Goal: Information Seeking & Learning: Learn about a topic

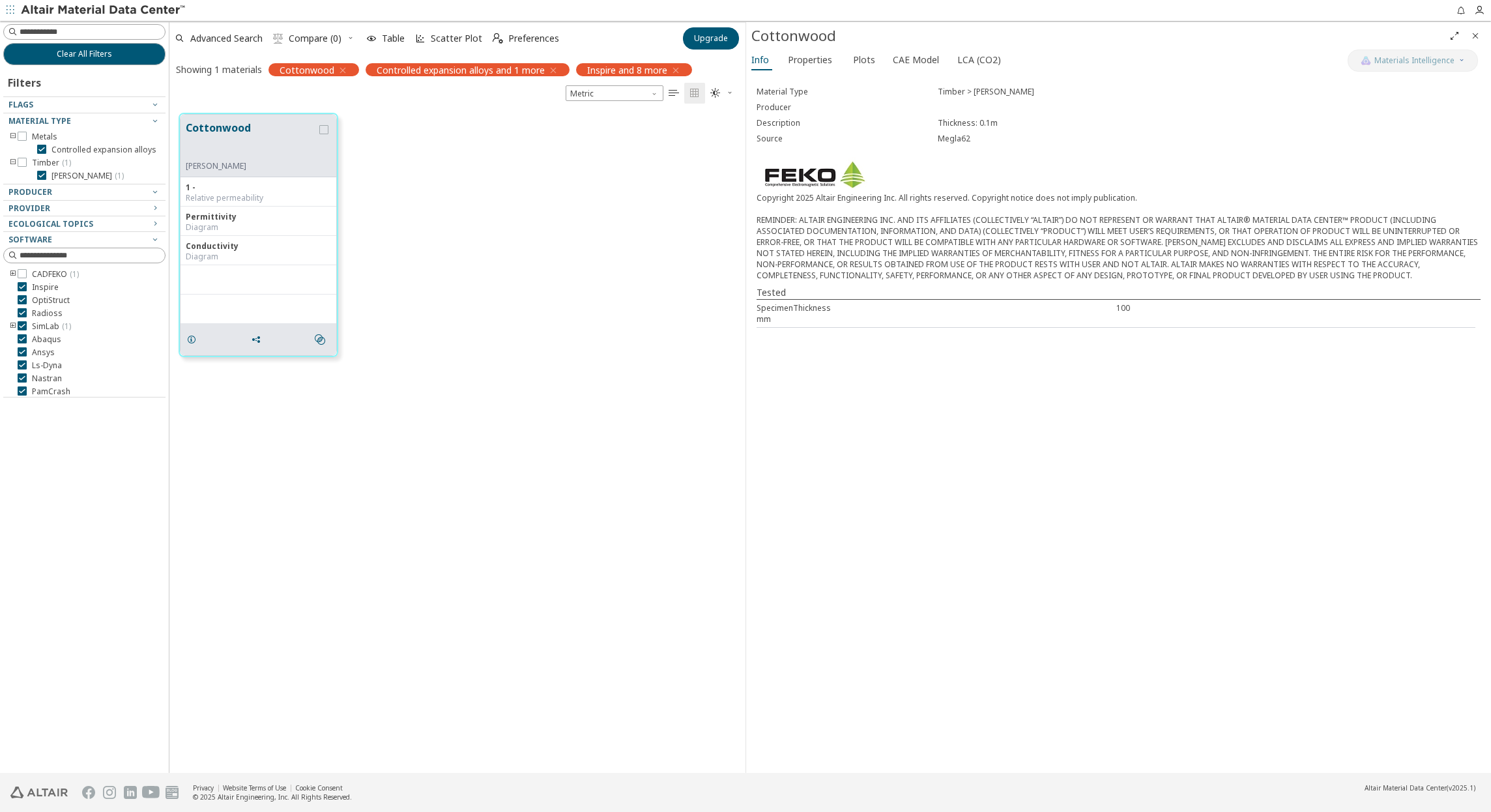
scroll to position [660, 567]
click at [346, 70] on icon "button" at bounding box center [343, 70] width 11 height 11
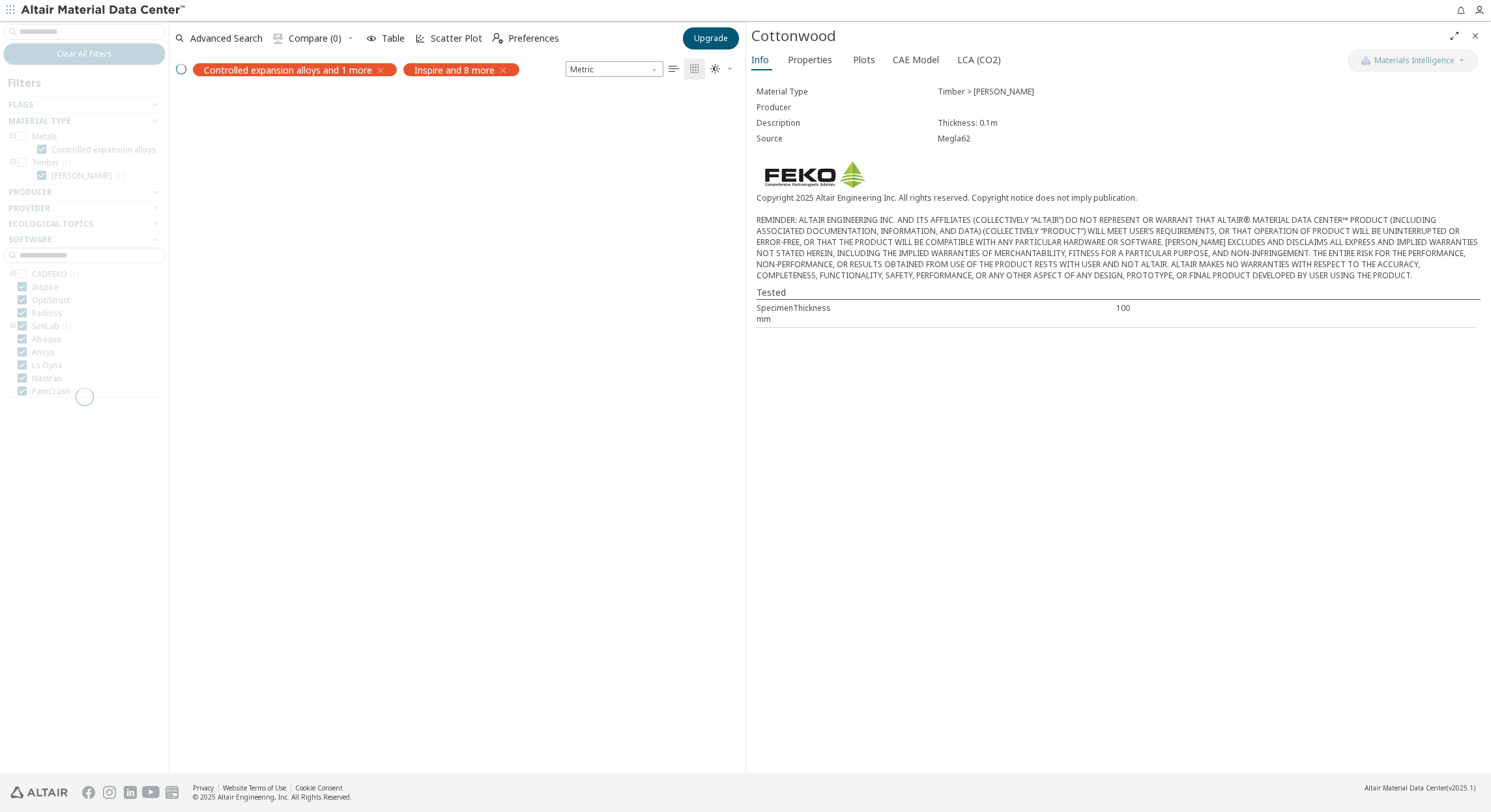
scroll to position [680, 567]
click at [449, 213] on div "grid" at bounding box center [457, 427] width 576 height 690
drag, startPoint x: 361, startPoint y: 193, endPoint x: 355, endPoint y: 188, distance: 7.8
click at [359, 192] on div "grid" at bounding box center [457, 427] width 576 height 690
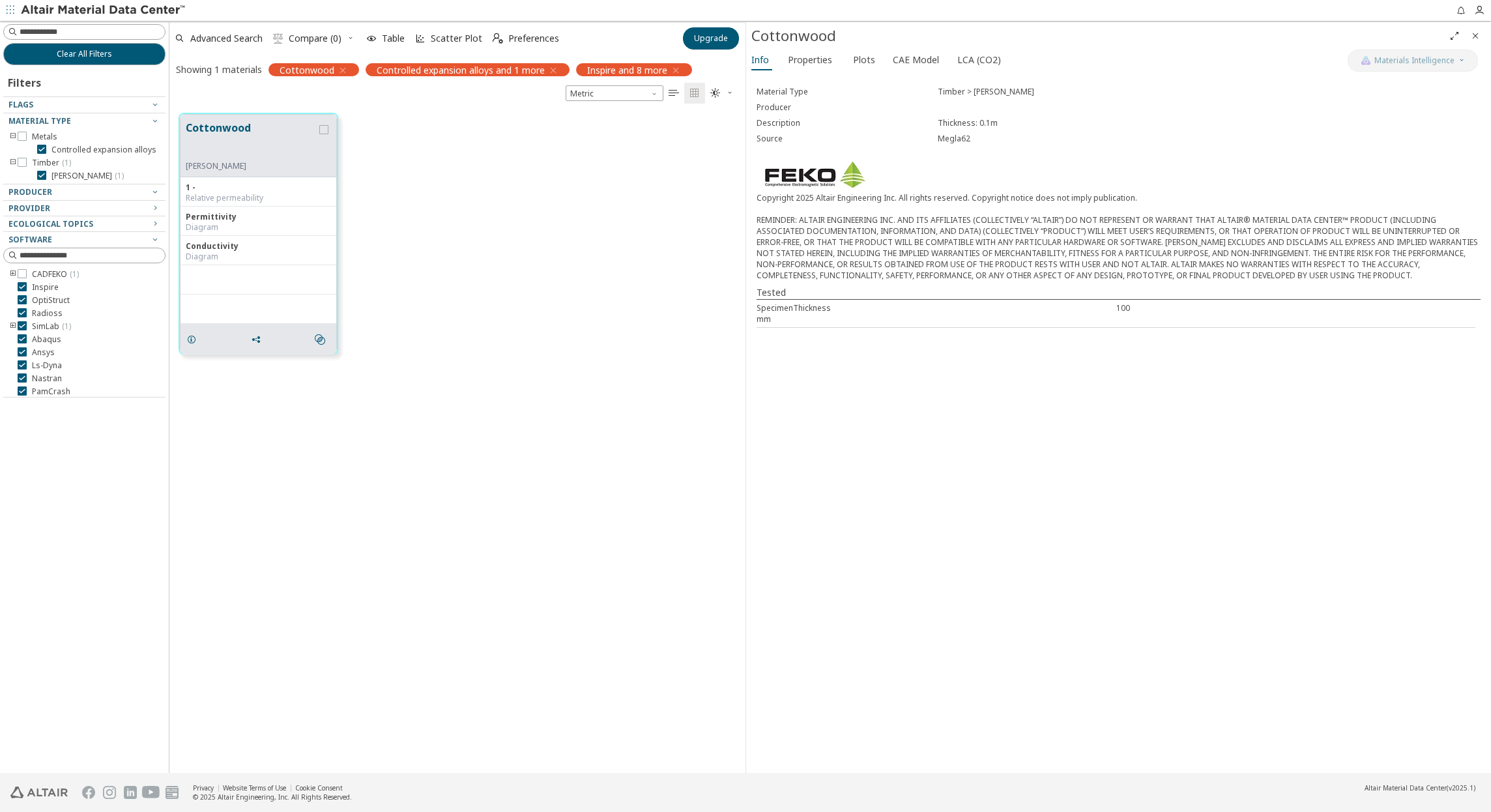
click at [340, 74] on icon "button" at bounding box center [343, 70] width 11 height 11
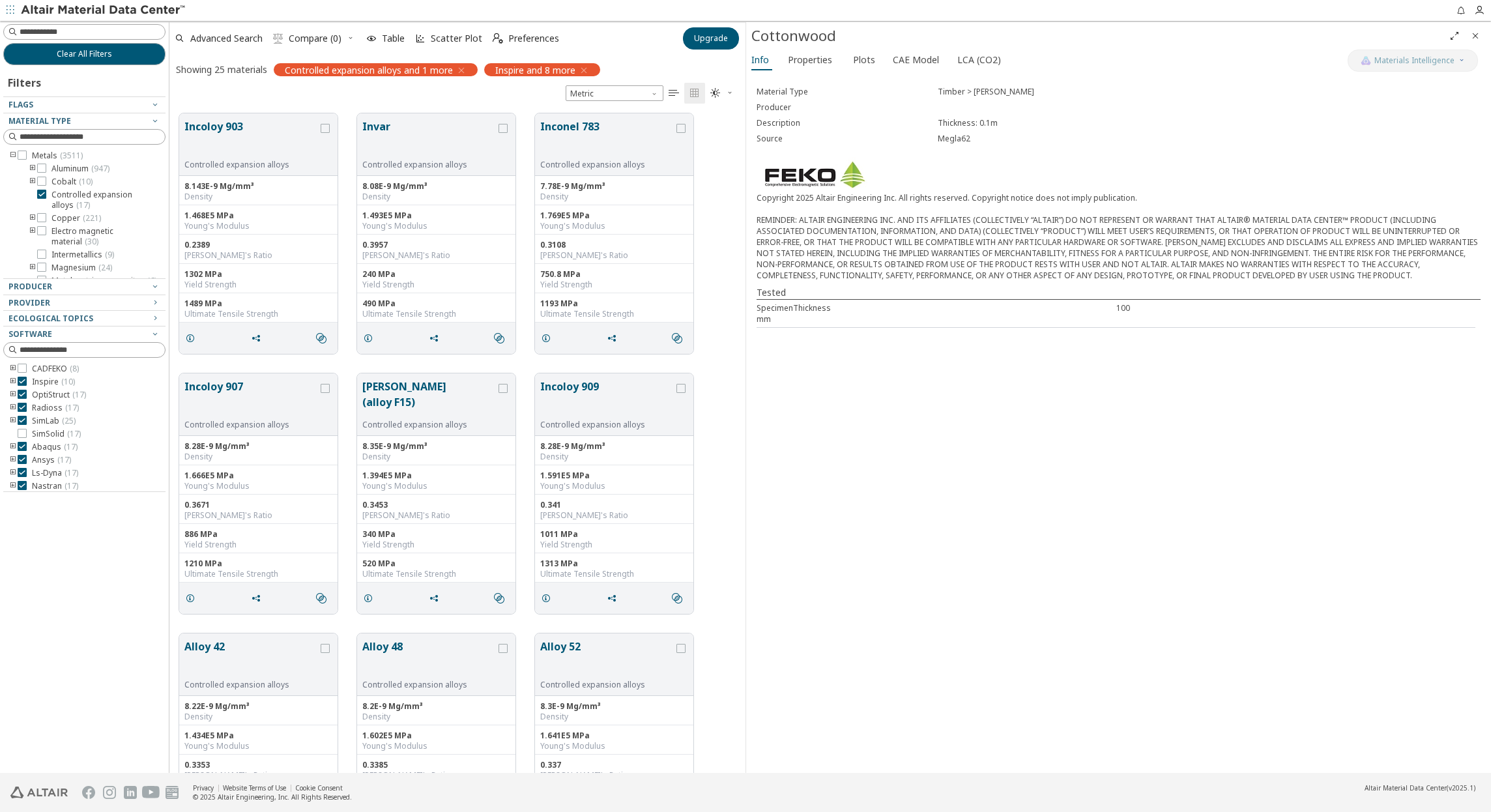
click at [11, 156] on icon "toogle group" at bounding box center [13, 156] width 9 height 11
click at [43, 202] on icon at bounding box center [41, 204] width 9 height 9
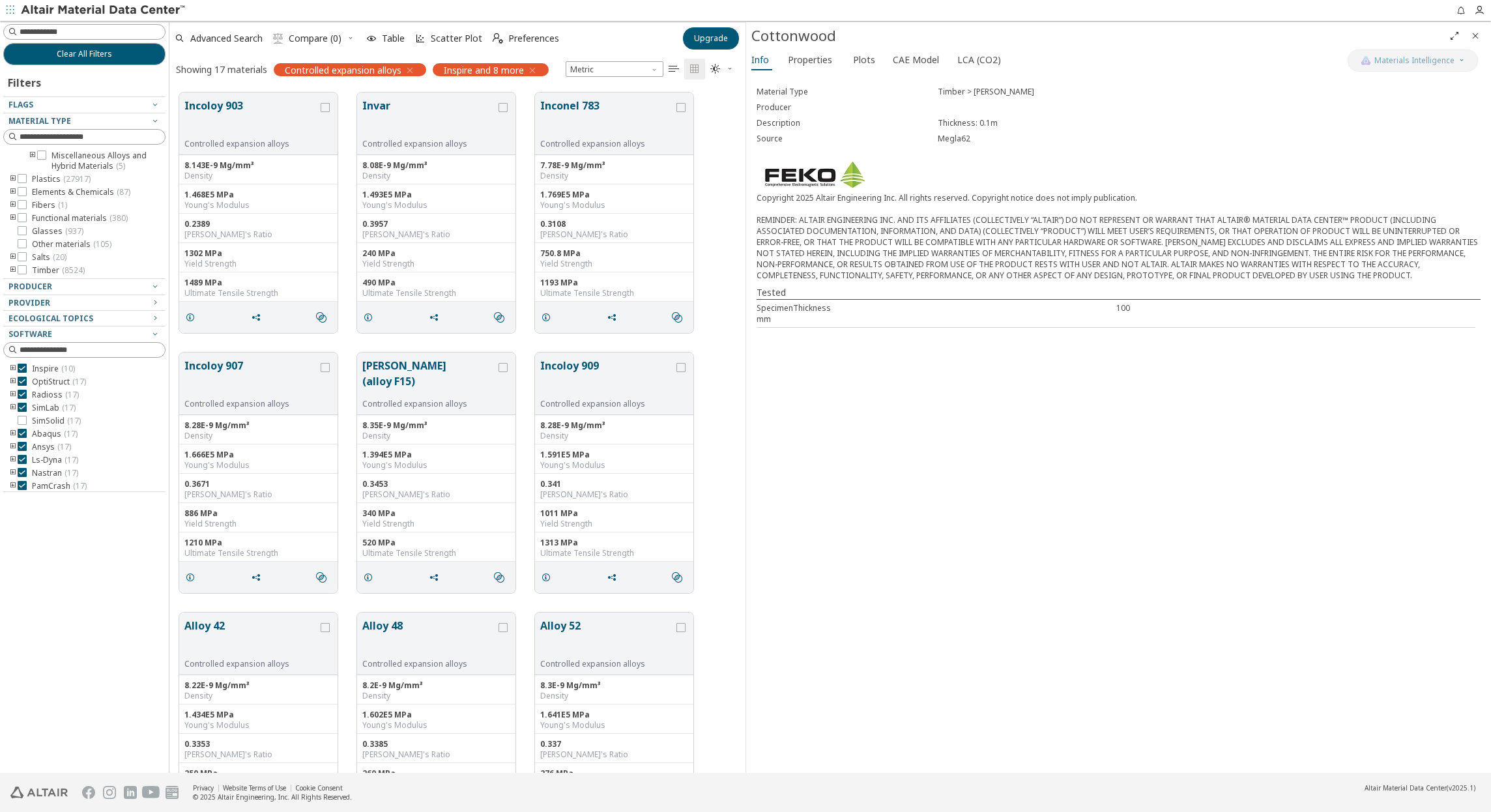
click at [12, 266] on icon "toogle group" at bounding box center [13, 270] width 9 height 11
click at [40, 220] on icon at bounding box center [41, 218] width 9 height 9
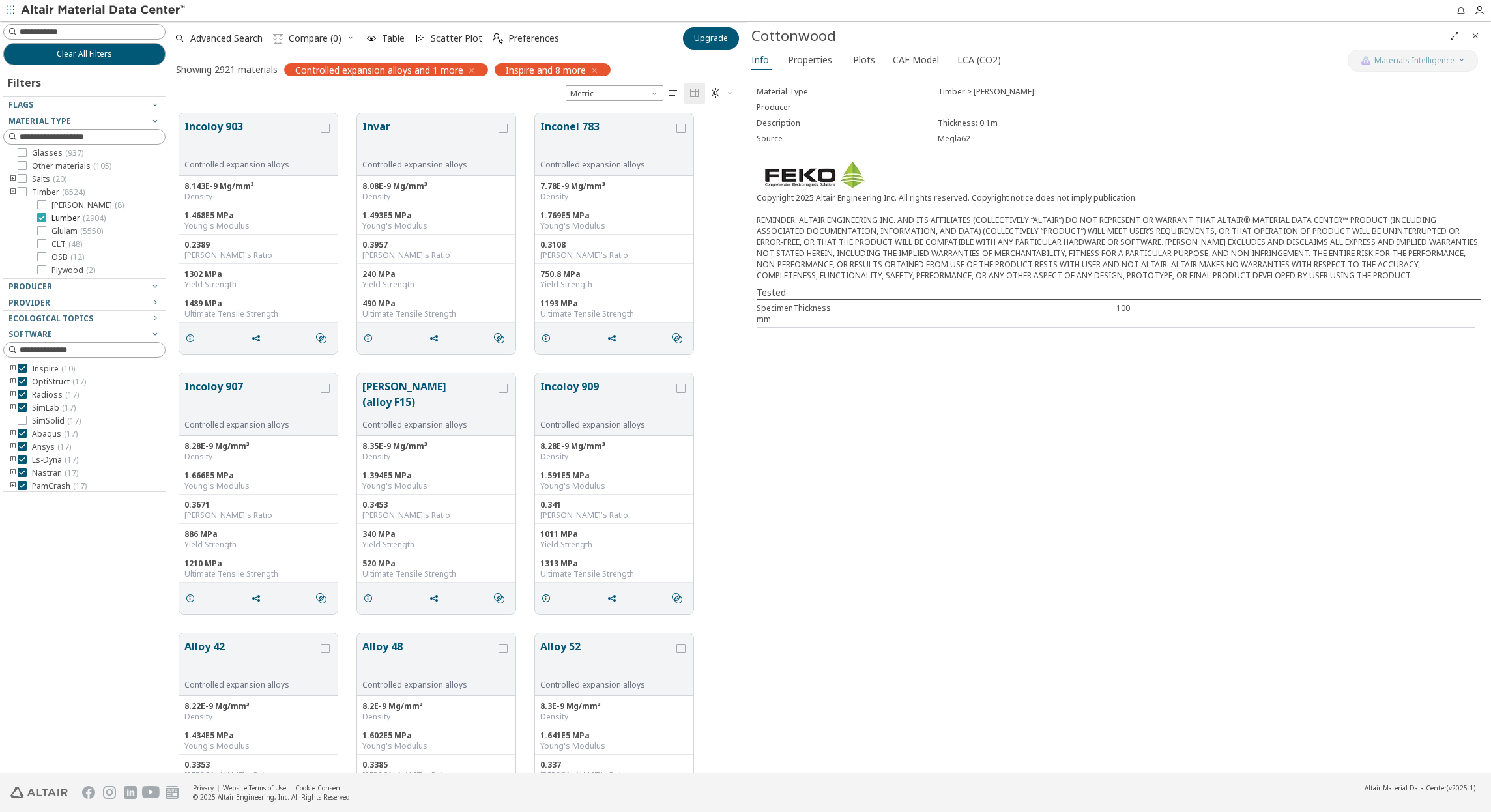
scroll to position [660, 567]
click at [43, 202] on icon at bounding box center [41, 204] width 9 height 9
click at [43, 193] on icon at bounding box center [41, 194] width 9 height 9
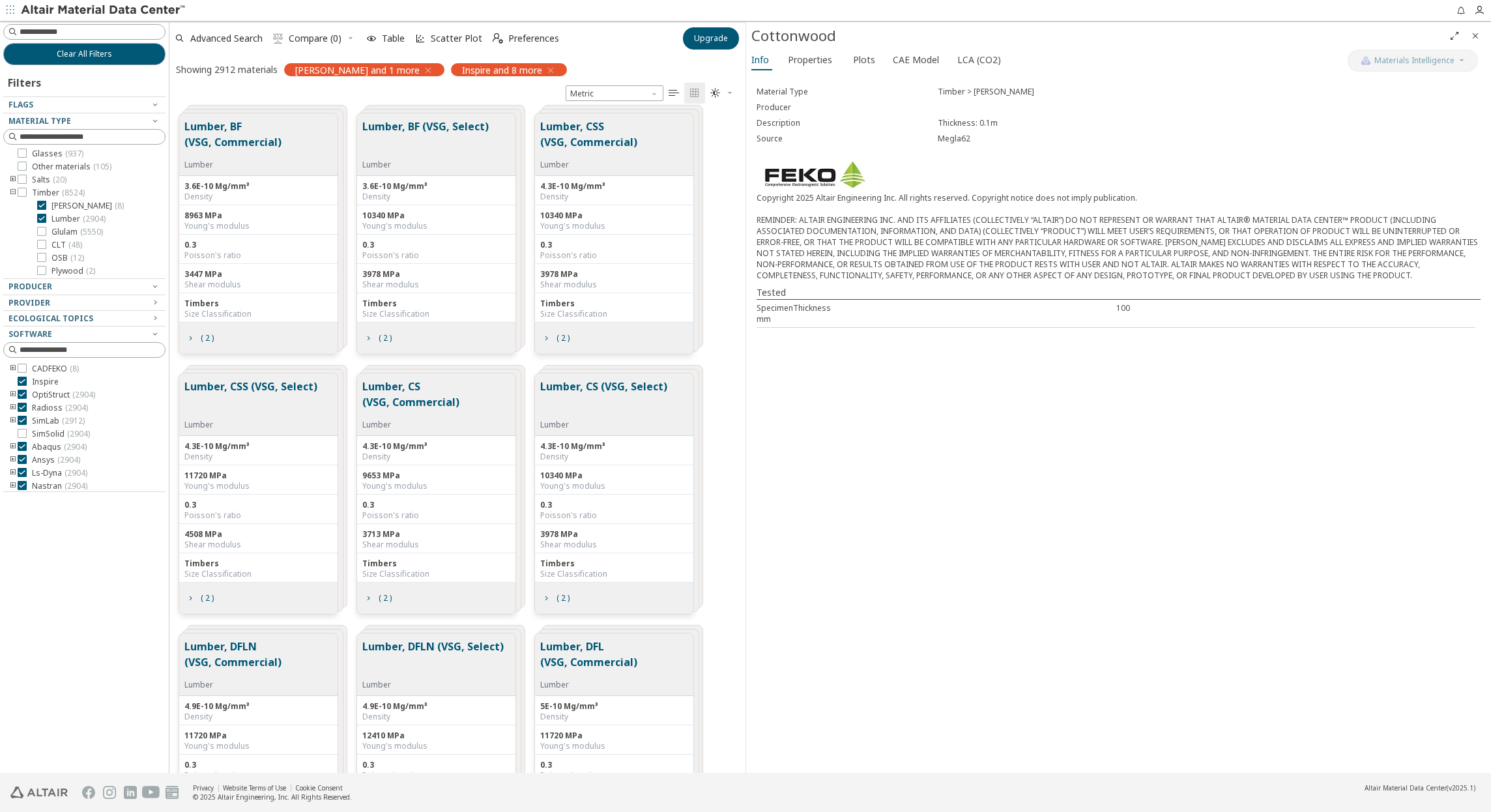
scroll to position [68, 0]
click at [39, 207] on icon at bounding box center [41, 204] width 9 height 9
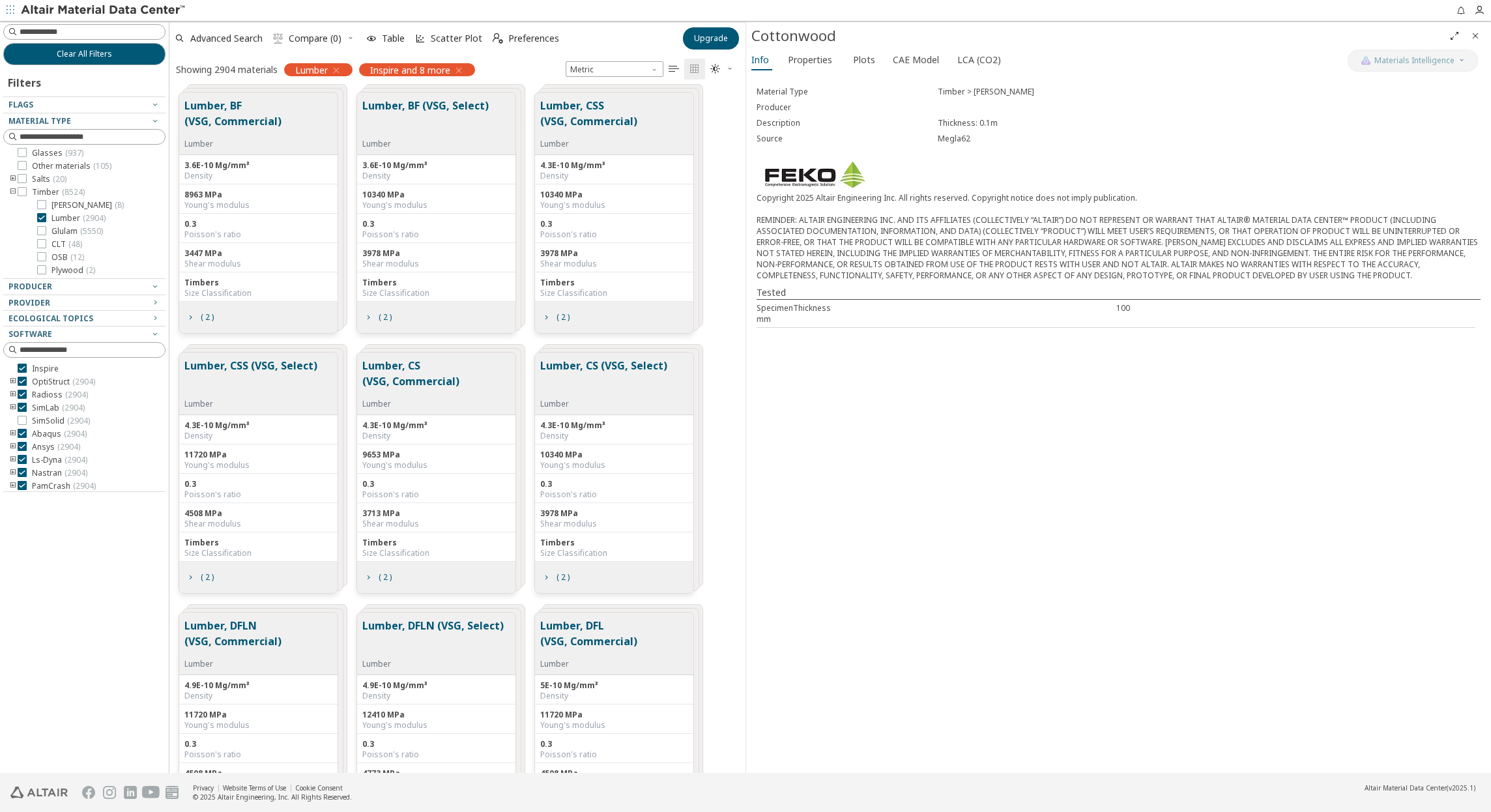
click at [306, 146] on div "Lumber" at bounding box center [255, 144] width 143 height 11
click at [289, 121] on button "Lumber, BF (VSG, Commercial)" at bounding box center [255, 118] width 143 height 41
click at [251, 122] on button "Lumber, BF (VSG, Commercial)" at bounding box center [255, 118] width 143 height 41
click at [186, 311] on span "( 2 )" at bounding box center [200, 317] width 34 height 25
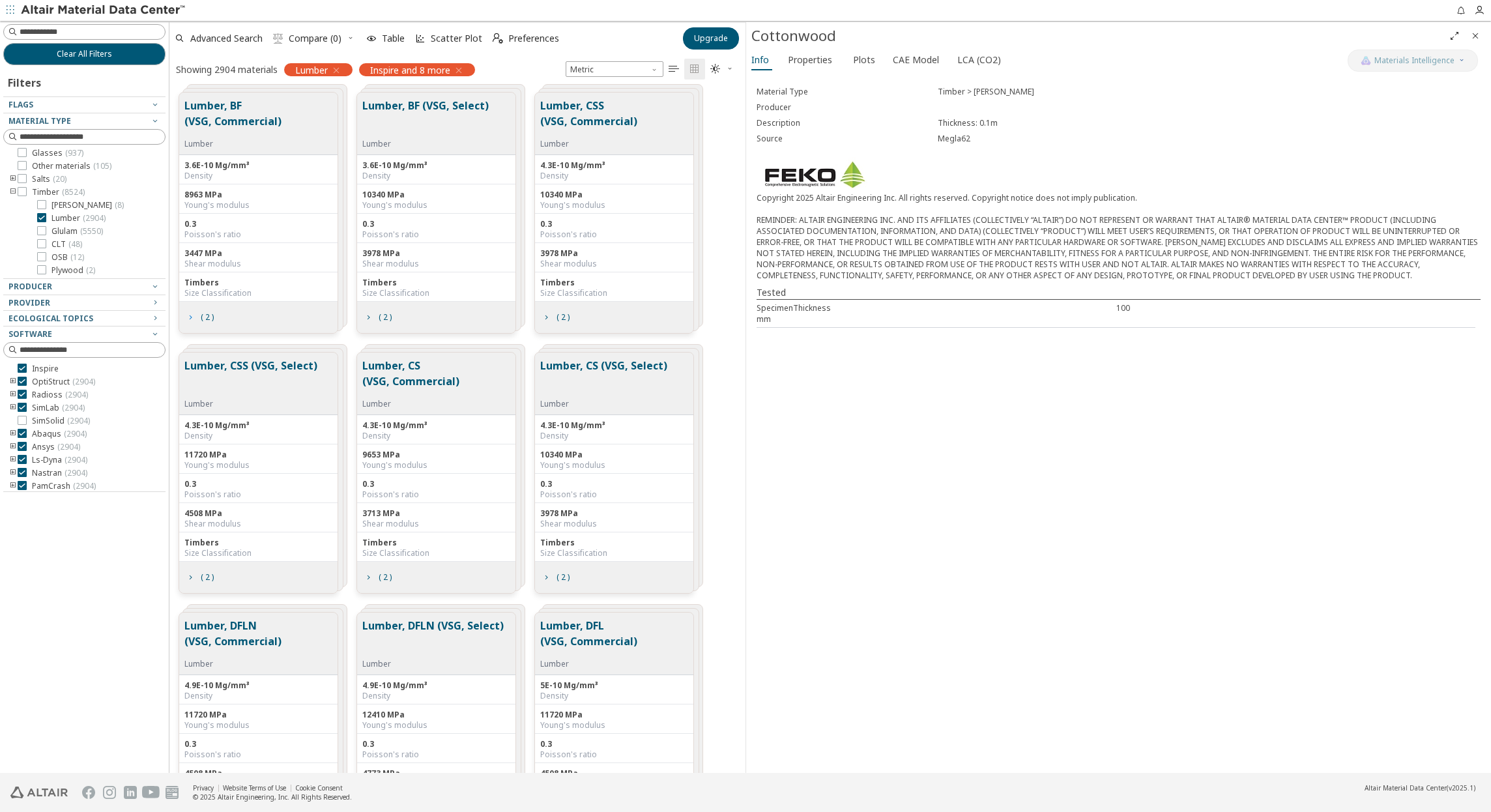
click at [193, 316] on icon "grid" at bounding box center [190, 317] width 11 height 11
